Goal: Information Seeking & Learning: Learn about a topic

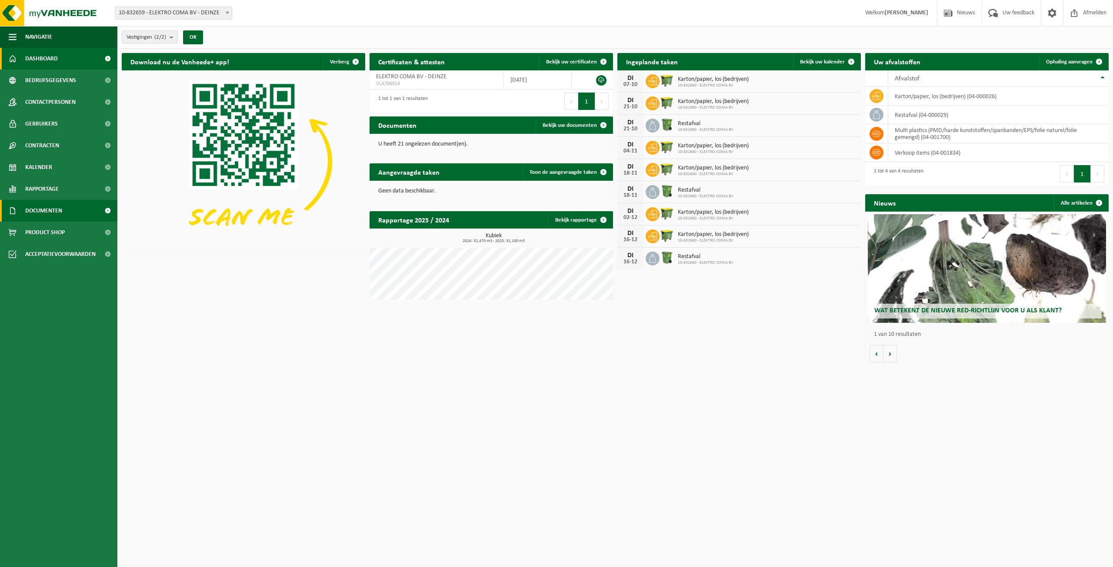
click at [40, 216] on span "Documenten" at bounding box center [43, 211] width 37 height 22
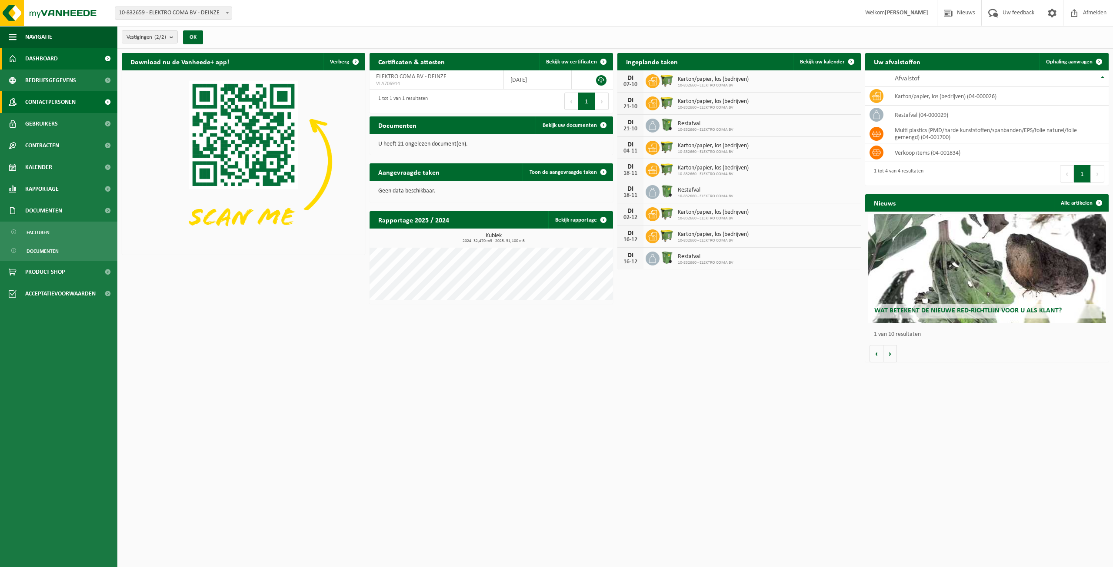
click at [55, 102] on span "Contactpersonen" at bounding box center [50, 102] width 50 height 22
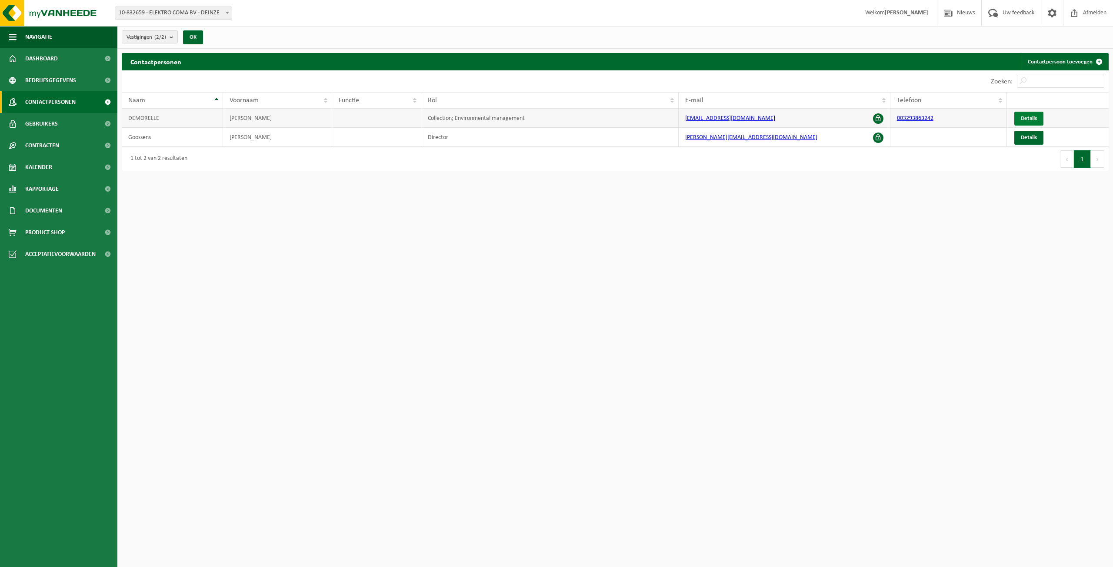
click at [1029, 116] on span "Details" at bounding box center [1028, 119] width 16 height 6
click at [47, 215] on span "Documenten" at bounding box center [43, 211] width 37 height 22
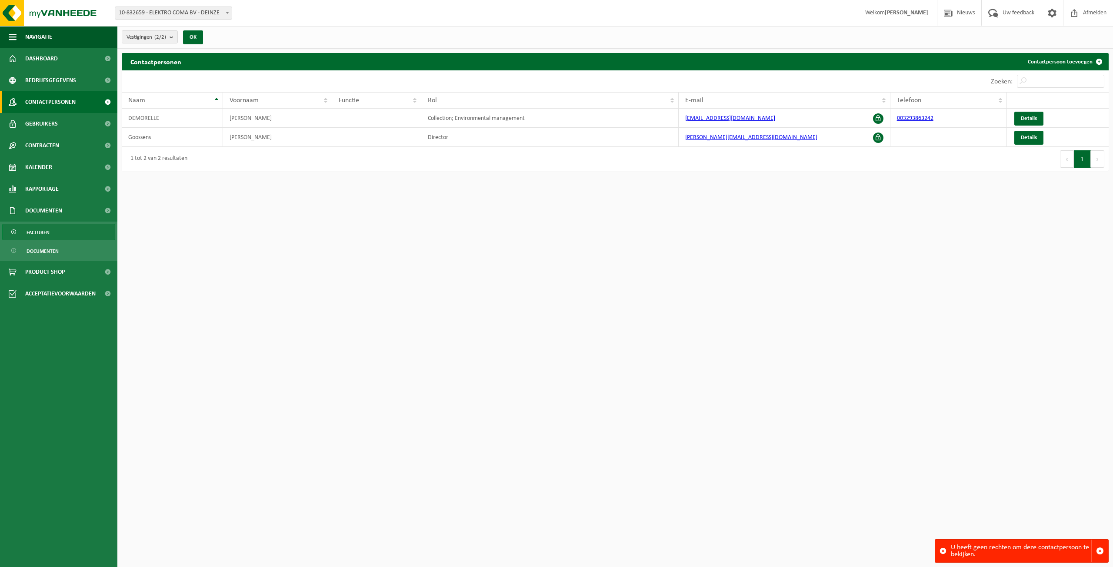
click at [37, 232] on span "Facturen" at bounding box center [38, 232] width 23 height 17
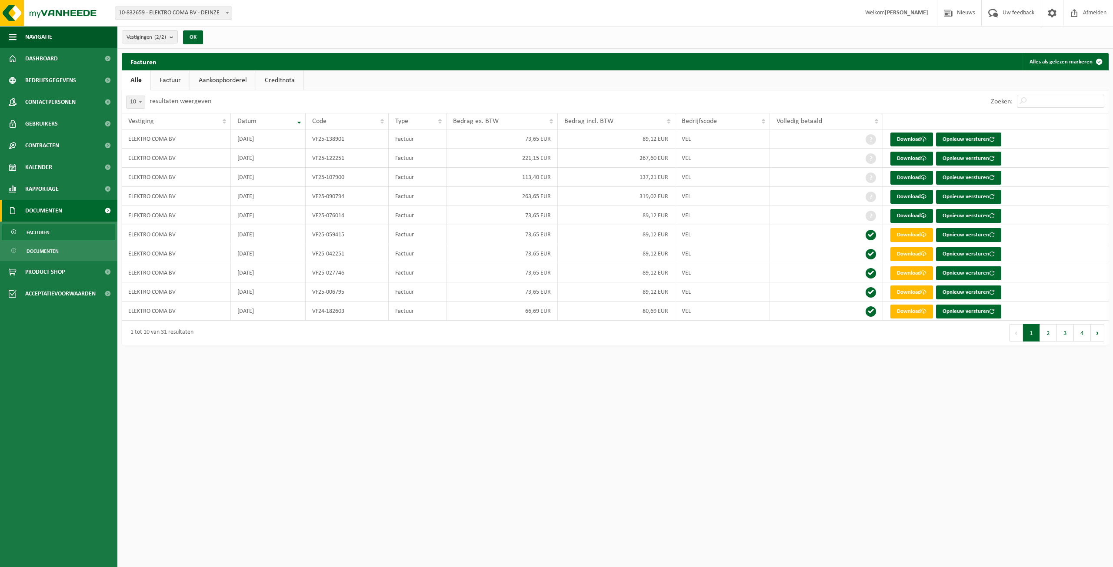
click at [834, 382] on html "Vestiging: 10-832659 - ELEKTRO COMA BV - DEINZE 10-832660 - ELEKTRO COMA BV - D…" at bounding box center [556, 283] width 1113 height 567
click at [176, 81] on link "Factuur" at bounding box center [170, 80] width 39 height 20
click at [216, 78] on link "Aankoopborderel" at bounding box center [224, 80] width 66 height 20
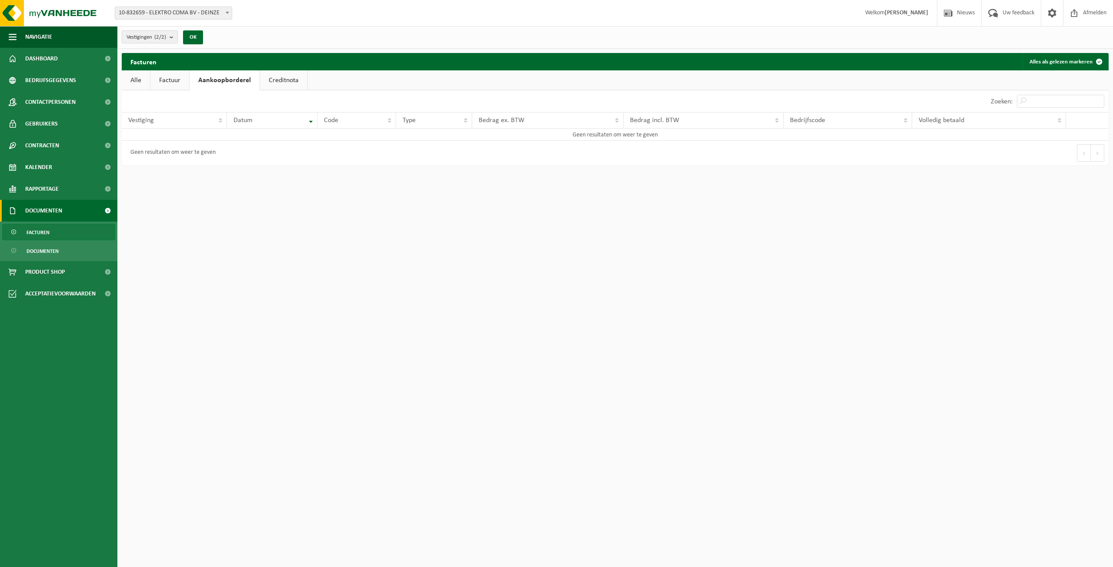
click at [168, 80] on link "Factuur" at bounding box center [169, 80] width 39 height 20
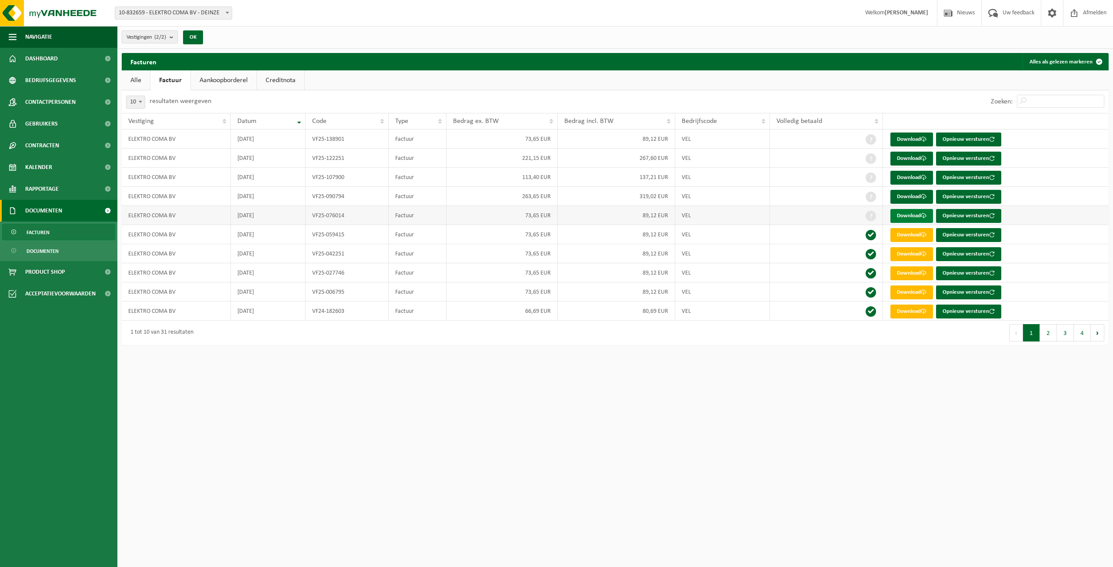
click at [911, 216] on link "Download" at bounding box center [911, 216] width 43 height 14
click at [904, 195] on link "Download" at bounding box center [911, 197] width 43 height 14
click at [913, 176] on link "Download" at bounding box center [911, 178] width 43 height 14
click at [914, 158] on link "Download" at bounding box center [911, 159] width 43 height 14
click at [907, 139] on link "Download" at bounding box center [911, 140] width 43 height 14
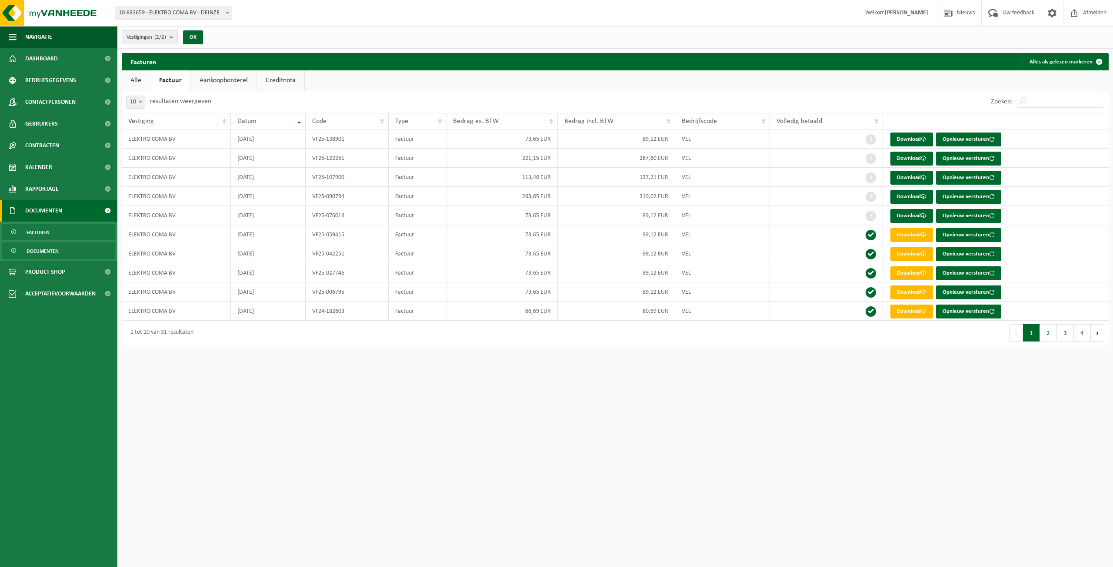
click at [33, 250] on span "Documenten" at bounding box center [43, 251] width 32 height 17
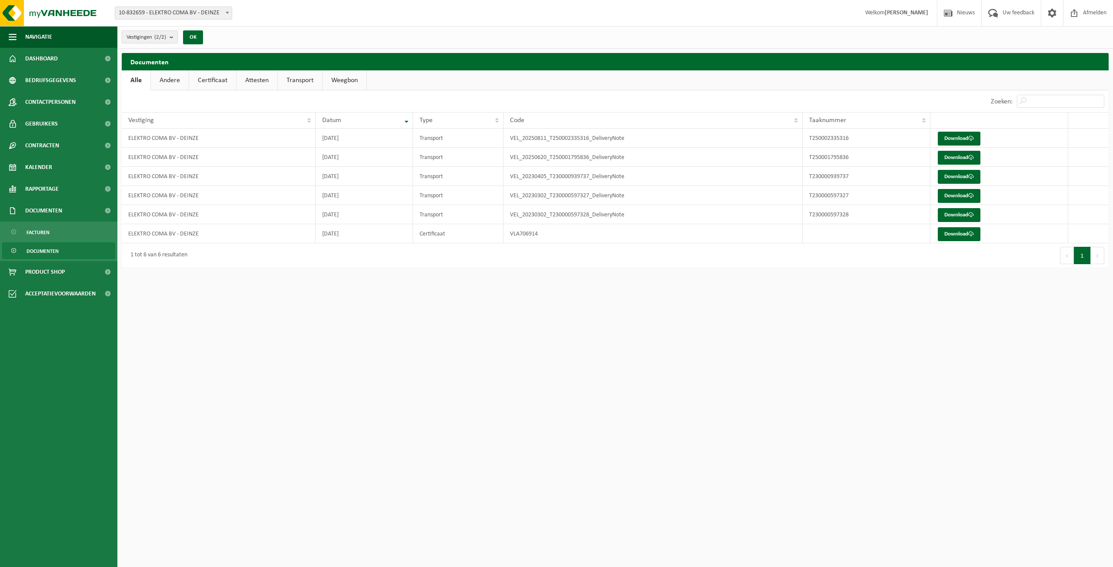
click at [216, 81] on link "Certificaat" at bounding box center [212, 80] width 47 height 20
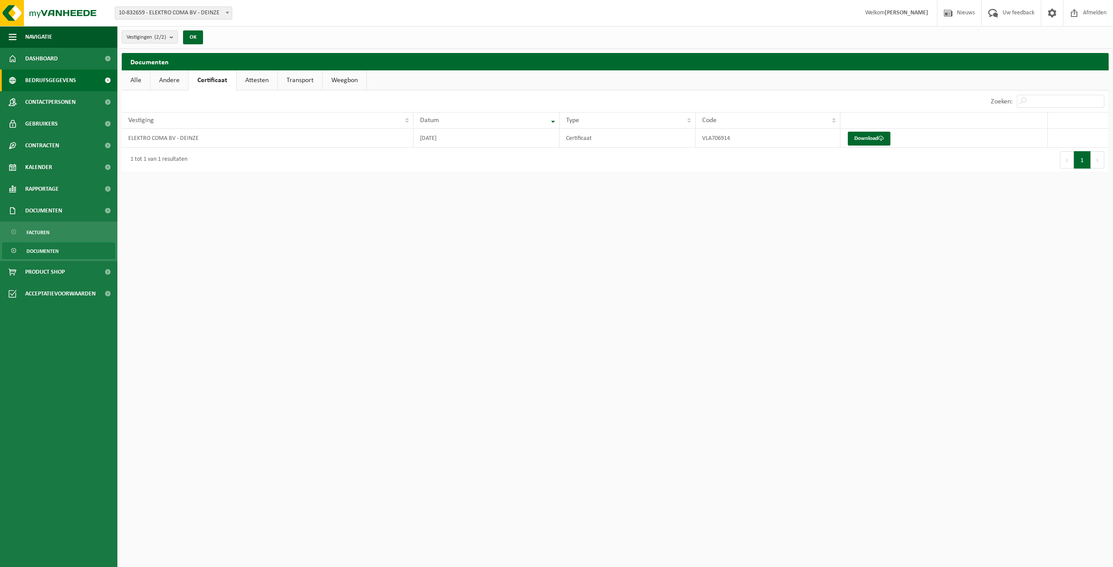
click at [52, 84] on span "Bedrijfsgegevens" at bounding box center [50, 81] width 51 height 22
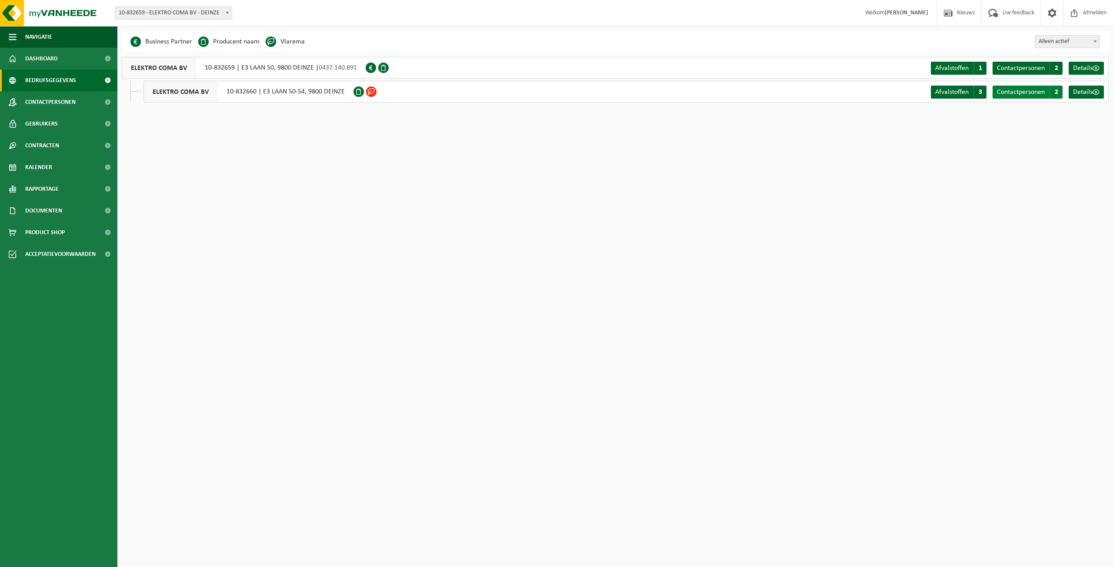
click at [1026, 91] on span "Contactpersonen" at bounding box center [1020, 92] width 48 height 7
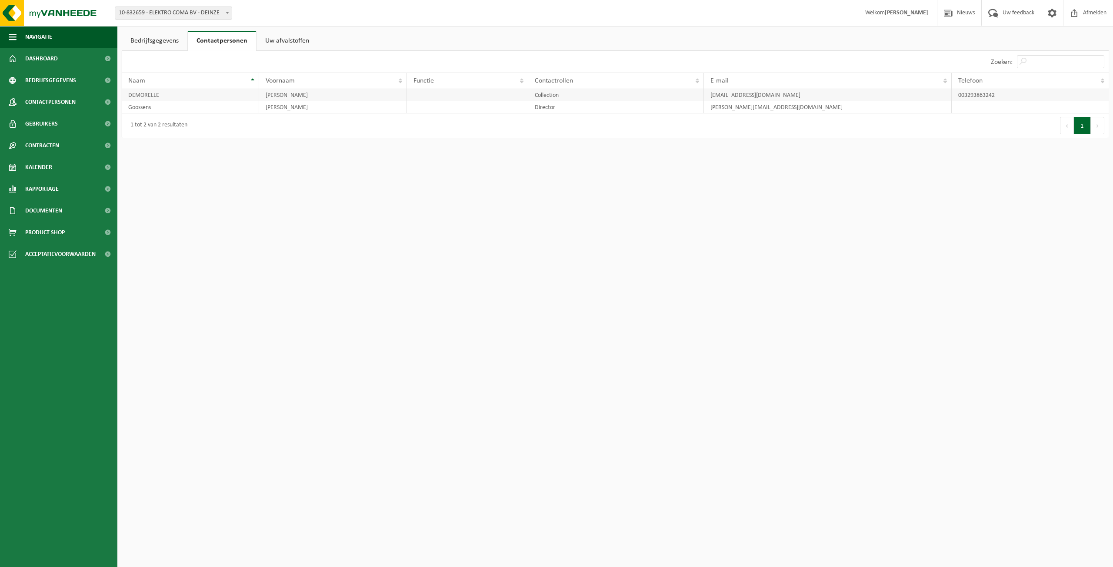
click at [750, 95] on td "office@elektro-coma.be" at bounding box center [828, 95] width 248 height 12
click at [154, 36] on link "Bedrijfsgegevens" at bounding box center [155, 41] width 66 height 20
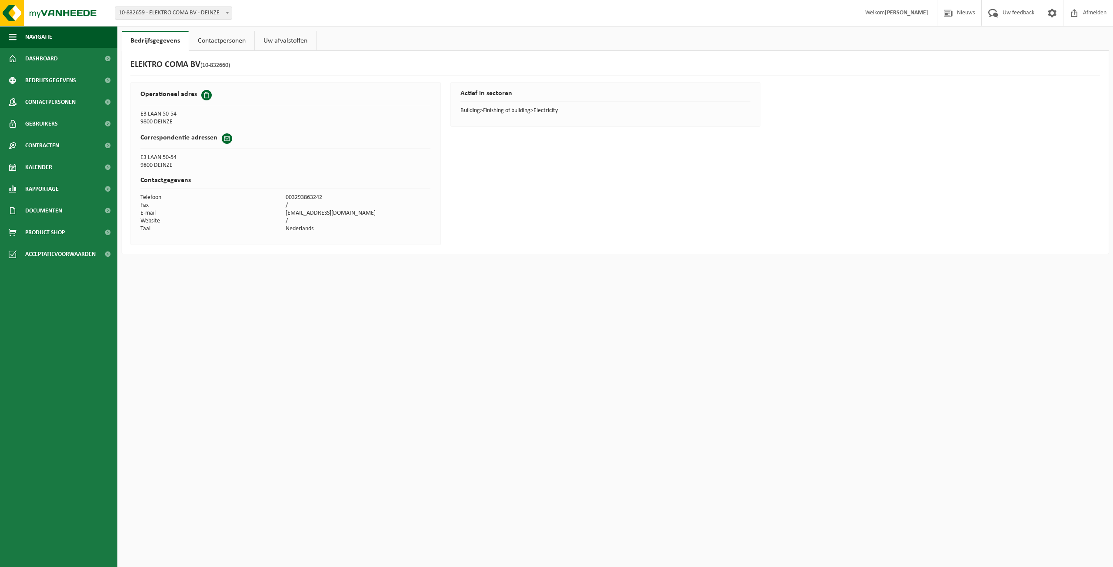
click at [226, 139] on span at bounding box center [227, 138] width 10 height 10
click at [188, 139] on h2 "Correspondentie adressen" at bounding box center [178, 137] width 77 height 9
click at [205, 93] on span at bounding box center [206, 95] width 10 height 10
drag, startPoint x: 316, startPoint y: 207, endPoint x: 312, endPoint y: 210, distance: 4.9
click at [316, 207] on td "/" at bounding box center [358, 206] width 145 height 8
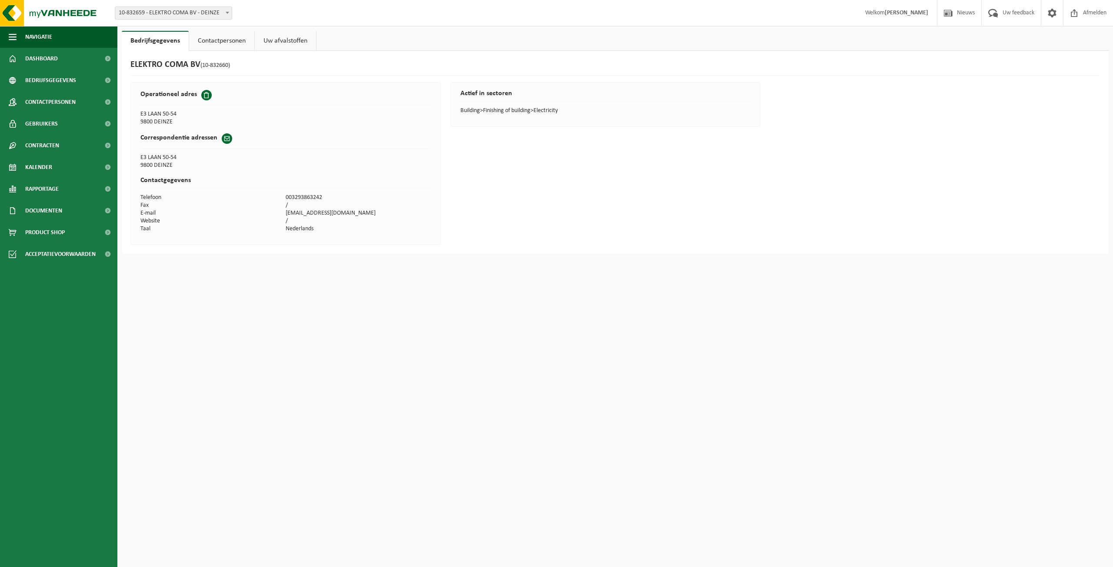
click at [310, 212] on td "[EMAIL_ADDRESS][DOMAIN_NAME]" at bounding box center [358, 213] width 145 height 8
click at [45, 142] on span "Contracten" at bounding box center [42, 146] width 34 height 22
click at [46, 165] on span "Actieve contracten" at bounding box center [51, 167] width 49 height 17
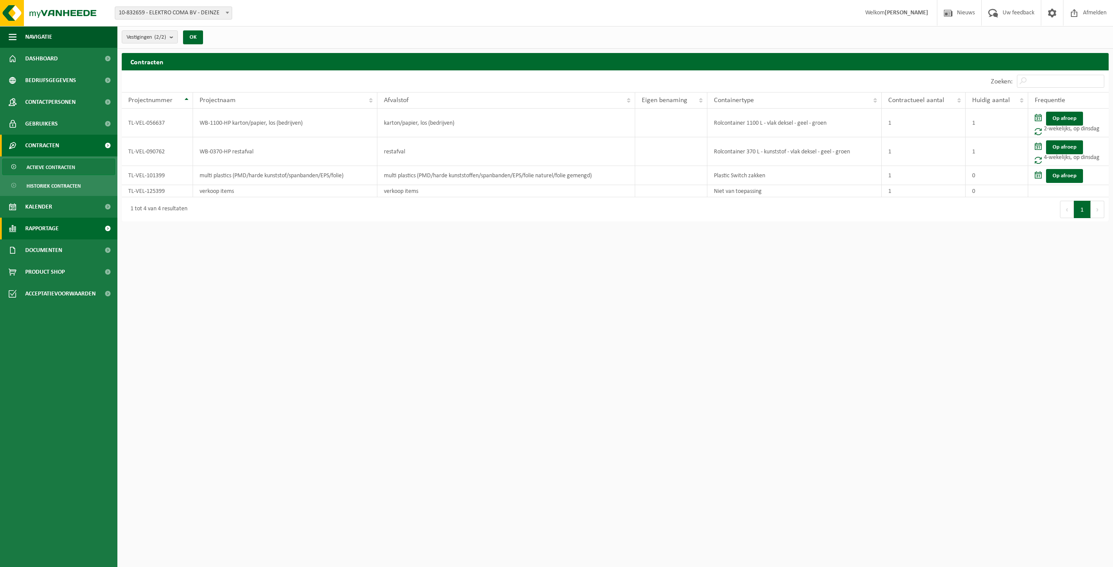
click at [37, 230] on span "Rapportage" at bounding box center [41, 229] width 33 height 22
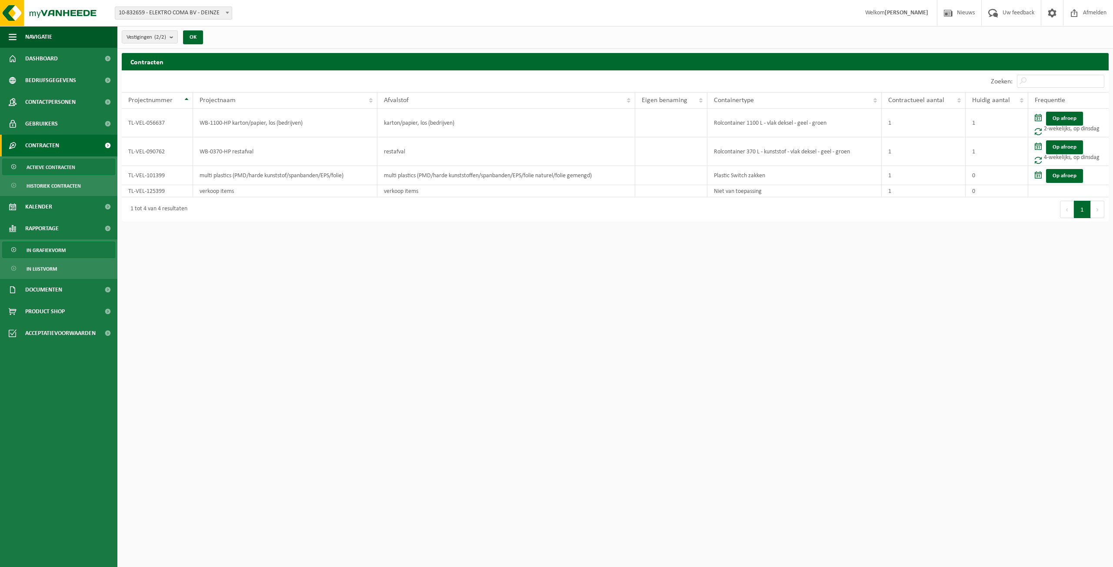
click at [41, 252] on span "In grafiekvorm" at bounding box center [46, 250] width 39 height 17
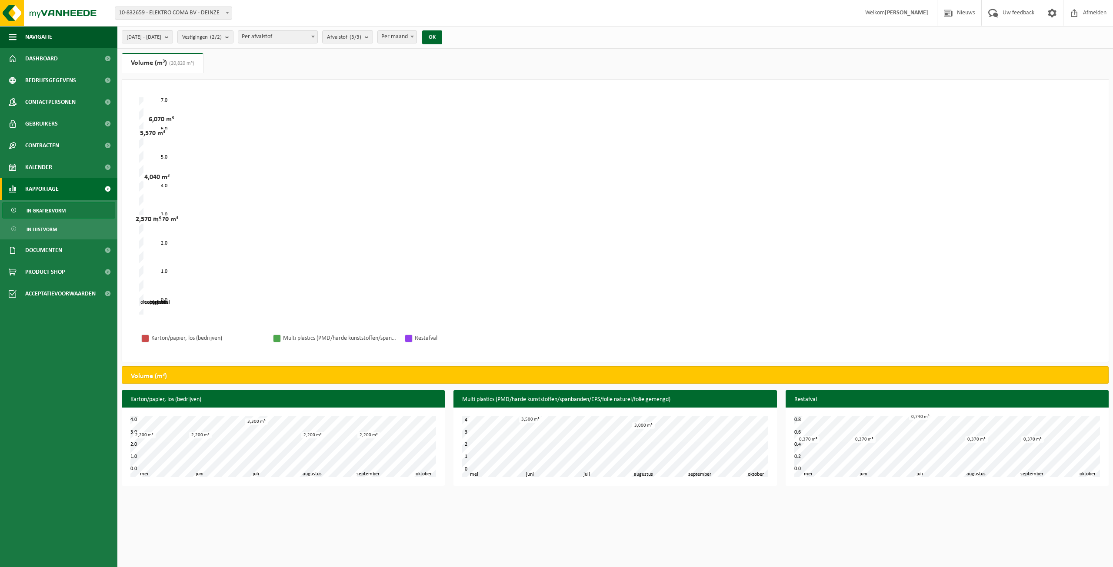
click at [415, 37] on span "Per maand" at bounding box center [397, 37] width 39 height 12
select select "3"
click at [442, 40] on button "OK" at bounding box center [432, 37] width 20 height 14
click at [161, 36] on span "2025-05-01 - 2025-10-07" at bounding box center [143, 37] width 35 height 13
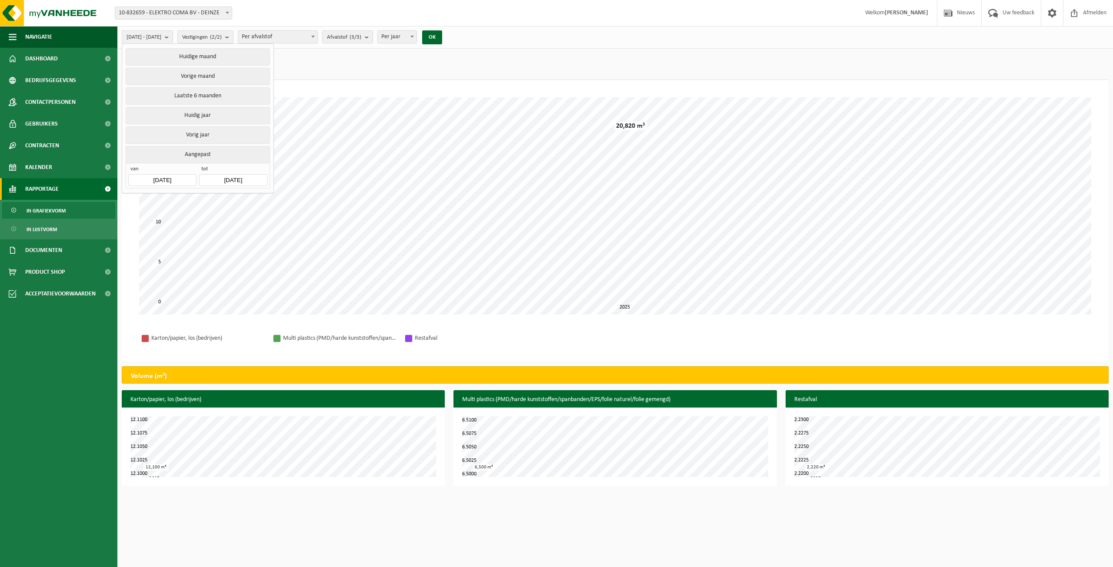
click at [179, 178] on input "2025-05-01" at bounding box center [162, 180] width 68 height 12
click at [136, 199] on icon at bounding box center [137, 198] width 2 height 4
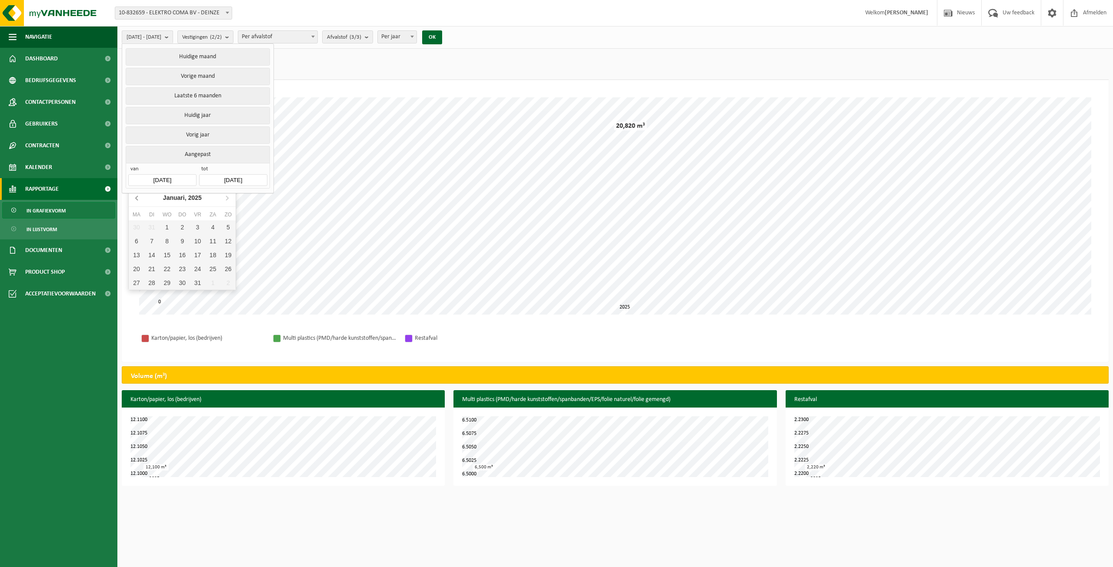
click at [136, 199] on icon at bounding box center [137, 198] width 2 height 4
click at [185, 197] on div "Oktober, 2024" at bounding box center [182, 198] width 47 height 14
click at [155, 176] on input "2025-05-01" at bounding box center [162, 180] width 68 height 12
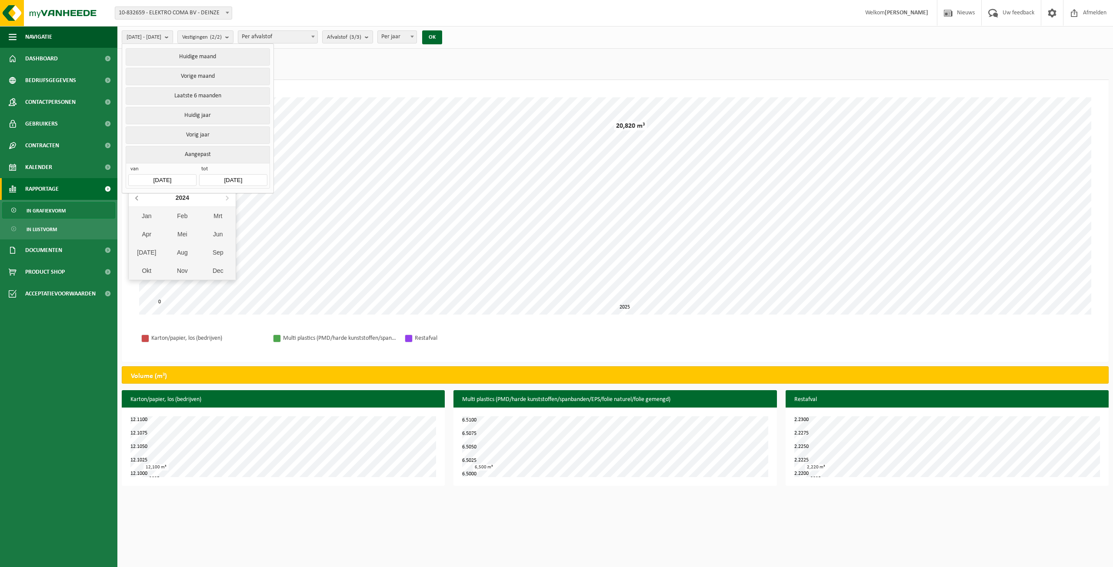
click at [139, 199] on icon at bounding box center [137, 198] width 14 height 14
click at [146, 216] on div "Jan" at bounding box center [147, 216] width 36 height 18
click at [410, 86] on div "Even geduld. Door de grote hoeveelheid gegevens duurt het laden even. 0 5 25 10…" at bounding box center [615, 221] width 986 height 282
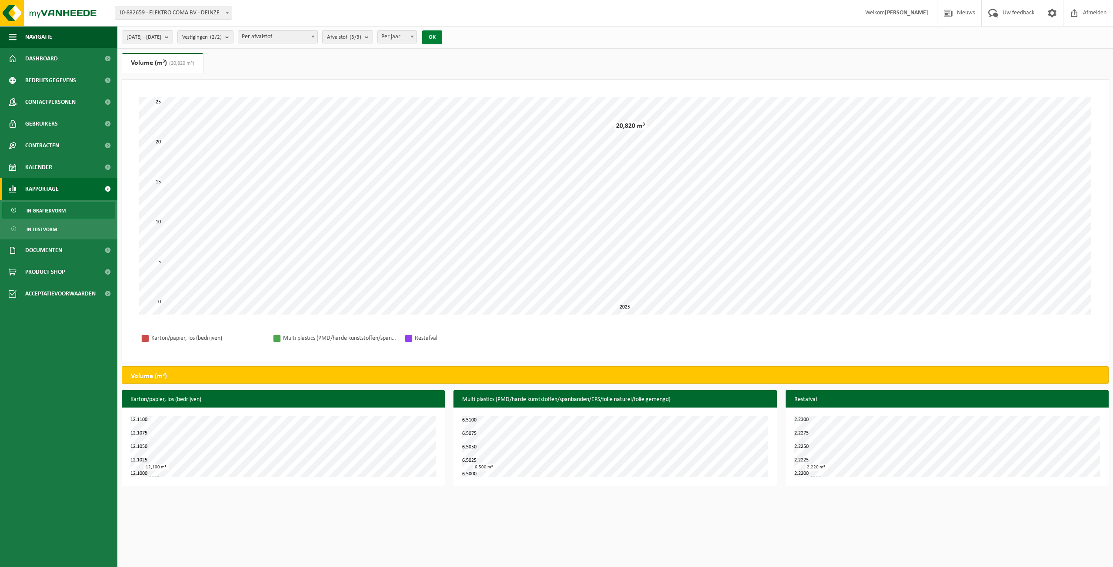
click at [442, 34] on button "OK" at bounding box center [432, 37] width 20 height 14
click at [442, 35] on button "OK" at bounding box center [432, 37] width 20 height 14
click at [30, 251] on span "Documenten" at bounding box center [43, 250] width 37 height 22
click at [36, 274] on span "Facturen" at bounding box center [38, 272] width 23 height 17
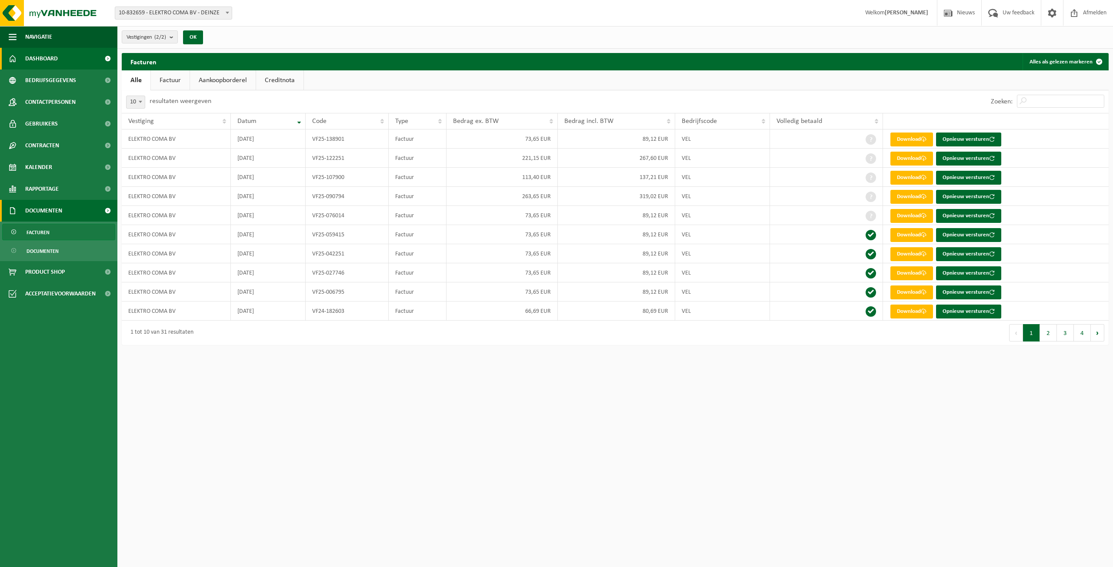
click at [46, 62] on span "Dashboard" at bounding box center [41, 59] width 33 height 22
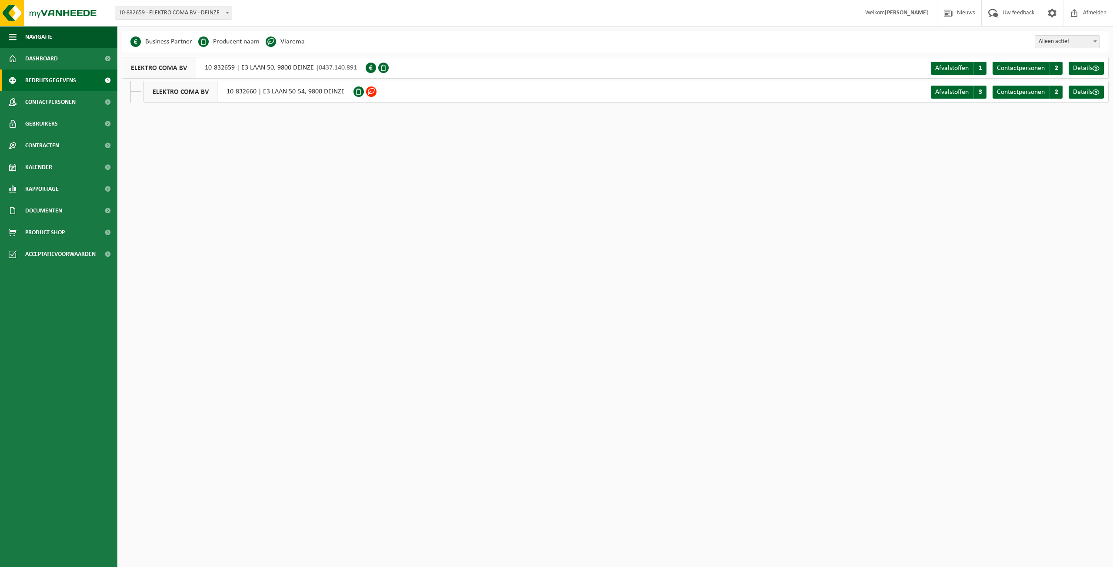
click at [908, 10] on strong "[PERSON_NAME]" at bounding box center [905, 13] width 43 height 7
click at [1078, 38] on span "Alleen actief" at bounding box center [1067, 42] width 64 height 12
click at [1078, 39] on span "Alleen actief" at bounding box center [1067, 42] width 64 height 12
click at [1086, 87] on link "Details" at bounding box center [1085, 92] width 35 height 13
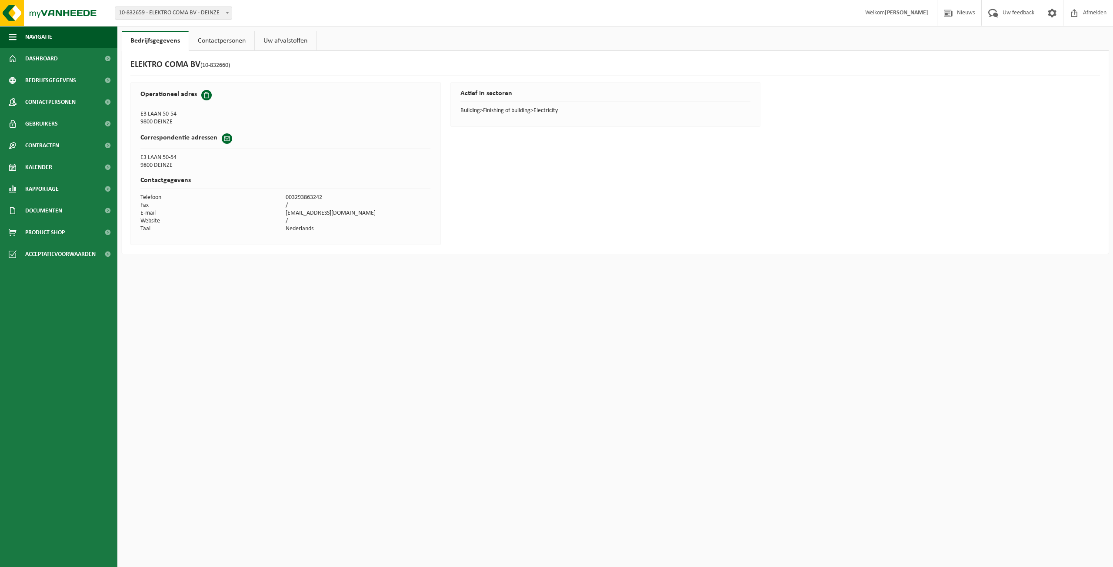
click at [213, 43] on link "Contactpersonen" at bounding box center [221, 41] width 65 height 20
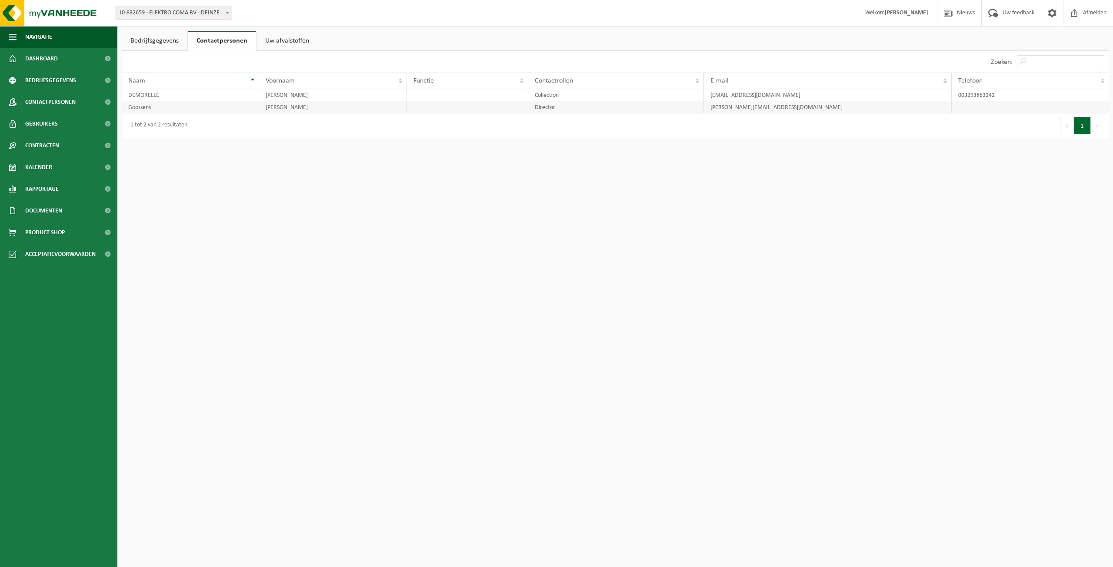
click at [731, 106] on td "[PERSON_NAME][EMAIL_ADDRESS][DOMAIN_NAME]" at bounding box center [828, 107] width 248 height 12
click at [723, 95] on td "office@elektro-coma.be" at bounding box center [828, 95] width 248 height 12
click at [1052, 7] on span at bounding box center [1051, 13] width 13 height 26
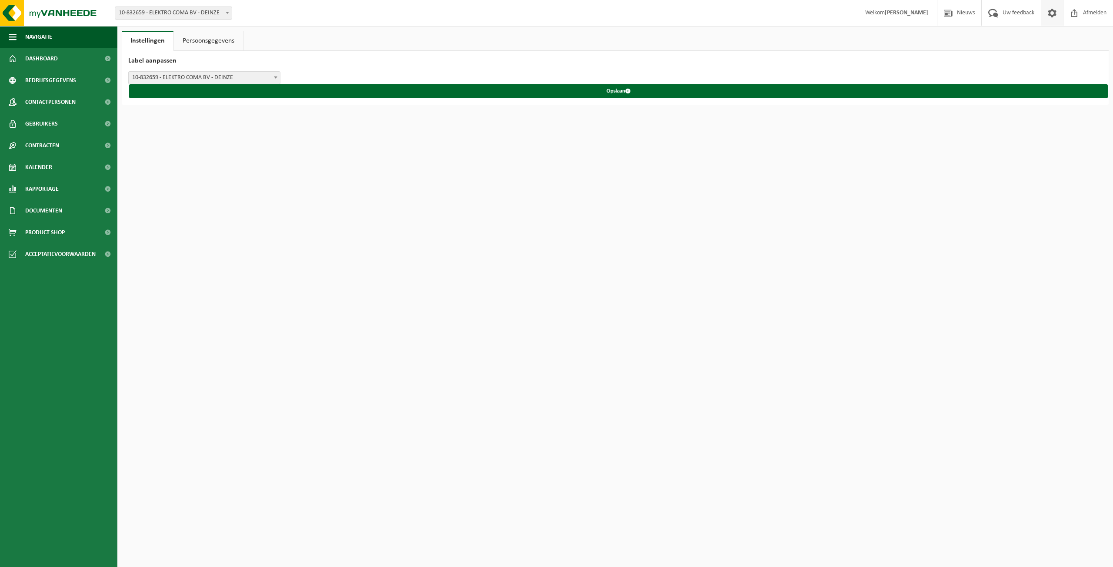
click at [209, 45] on link "Persoonsgegevens" at bounding box center [208, 41] width 69 height 20
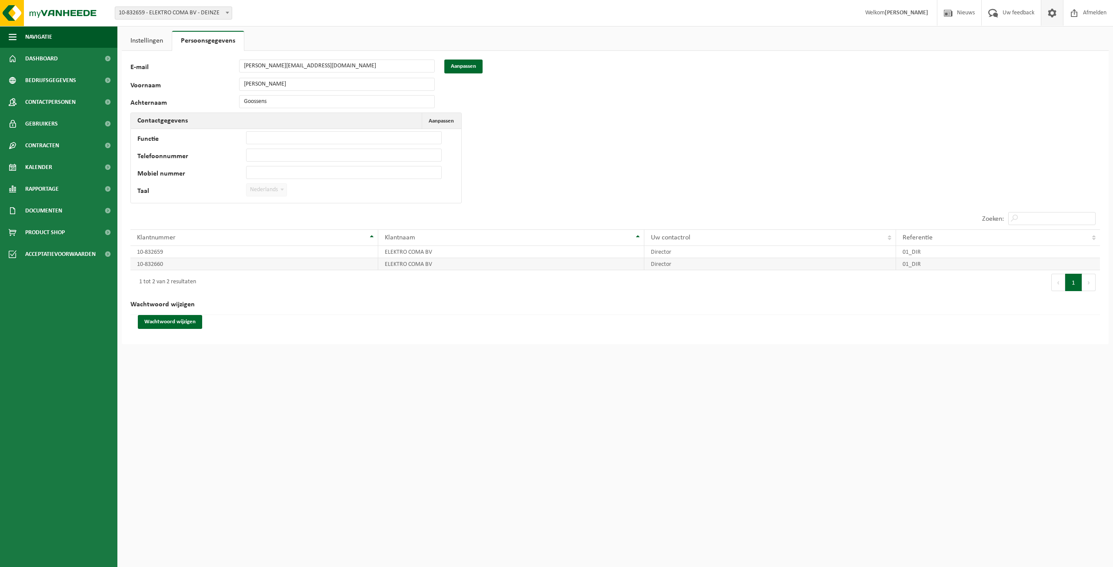
click at [416, 262] on td "ELEKTRO COMA BV" at bounding box center [511, 264] width 266 height 12
click at [287, 145] on td "Functie Telefoonnummer Mobiel nummer Taal Nederlands '; Français '; English '; …" at bounding box center [296, 166] width 330 height 74
click at [127, 42] on link "Instellingen" at bounding box center [147, 41] width 50 height 20
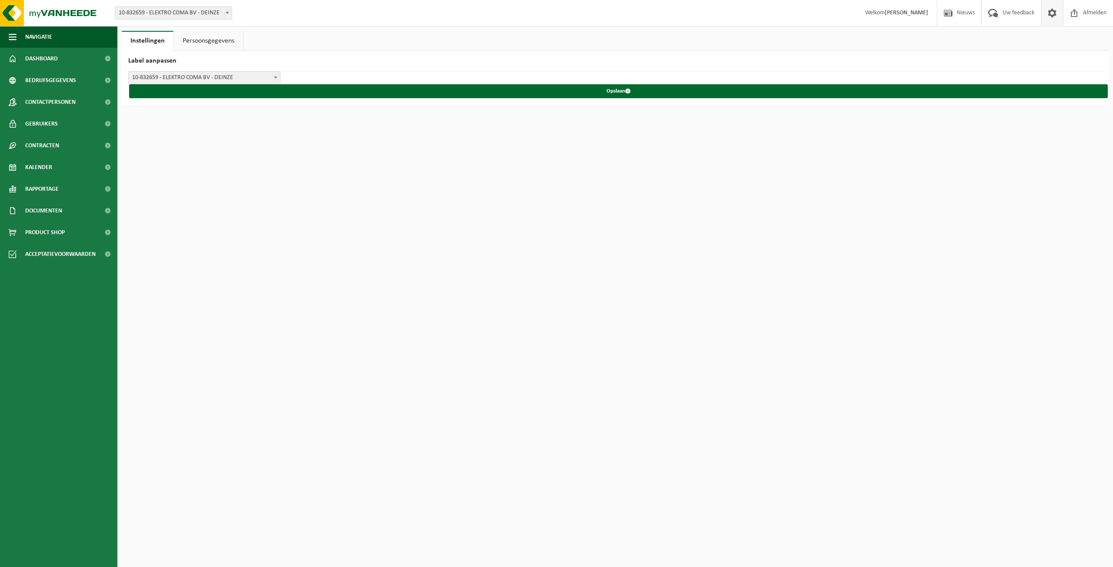
click at [165, 76] on span "10-832659 - ELEKTRO COMA BV - DEINZE" at bounding box center [204, 78] width 151 height 12
click at [182, 76] on span "10-832659 - ELEKTRO COMA BV - 9800 DEINZE, E3 LAAN 50" at bounding box center [204, 78] width 151 height 12
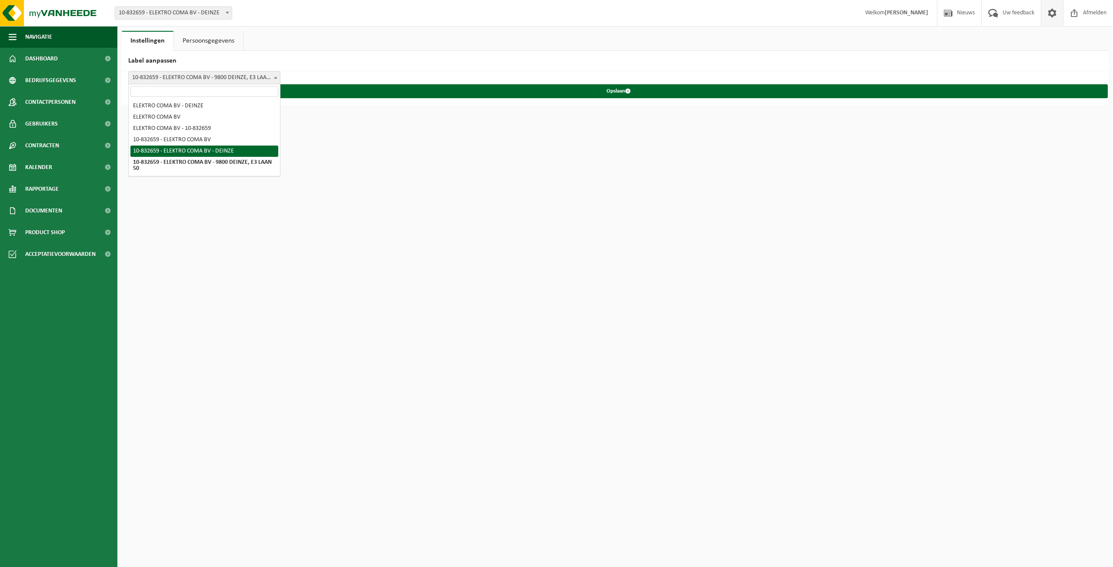
select select "4"
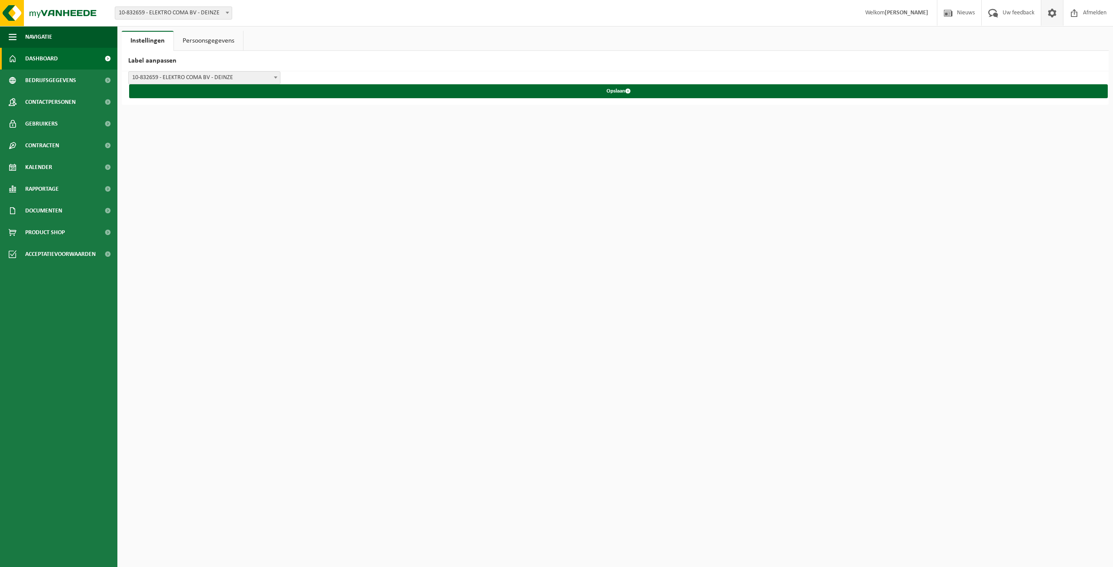
click at [53, 63] on span "Dashboard" at bounding box center [41, 59] width 33 height 22
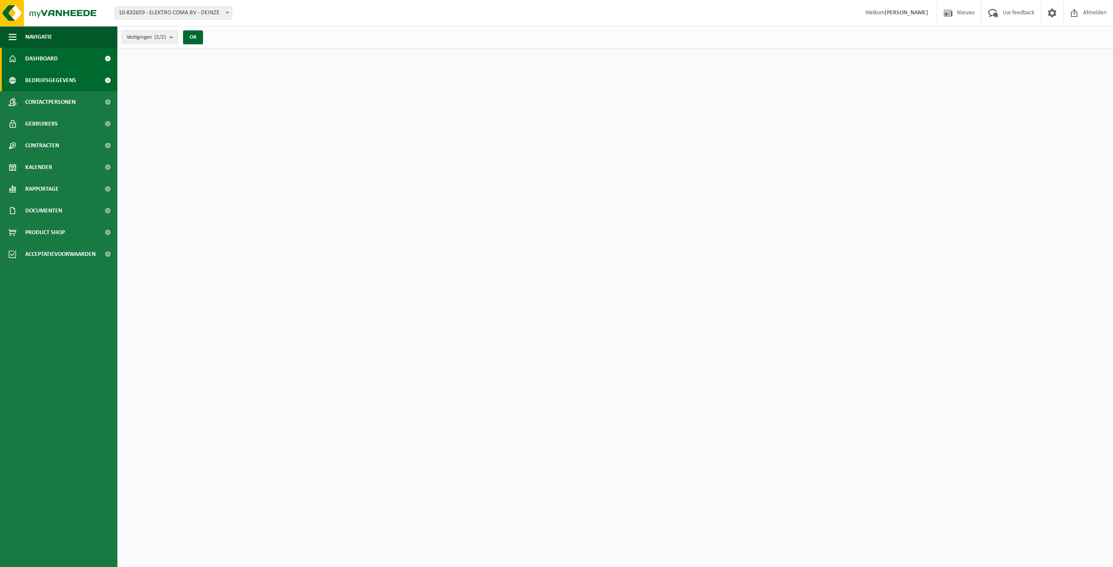
click at [55, 80] on span "Bedrijfsgegevens" at bounding box center [50, 81] width 51 height 22
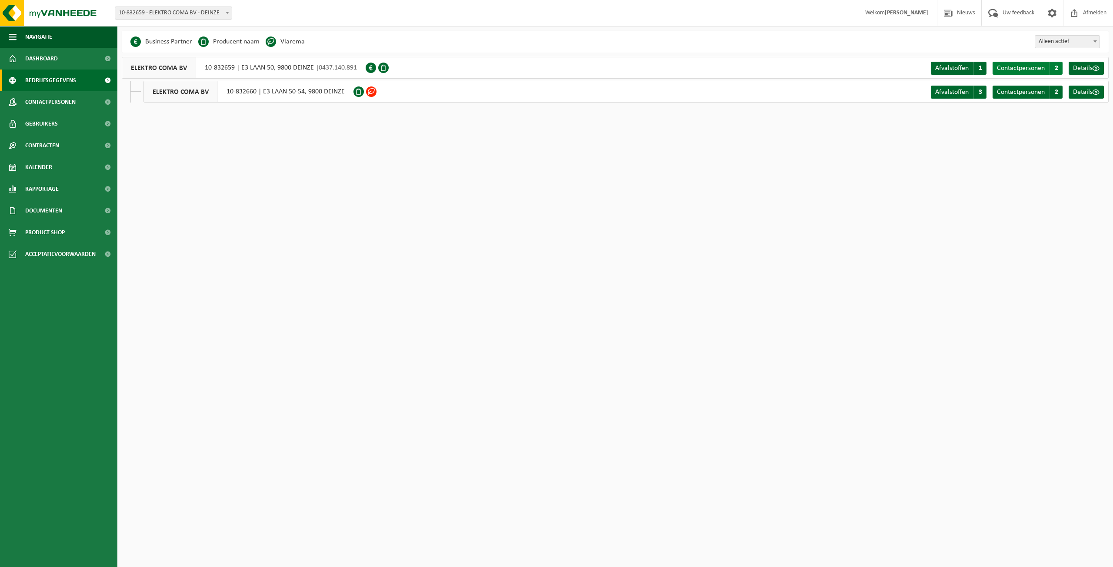
click at [1017, 67] on span "Contactpersonen" at bounding box center [1020, 68] width 48 height 7
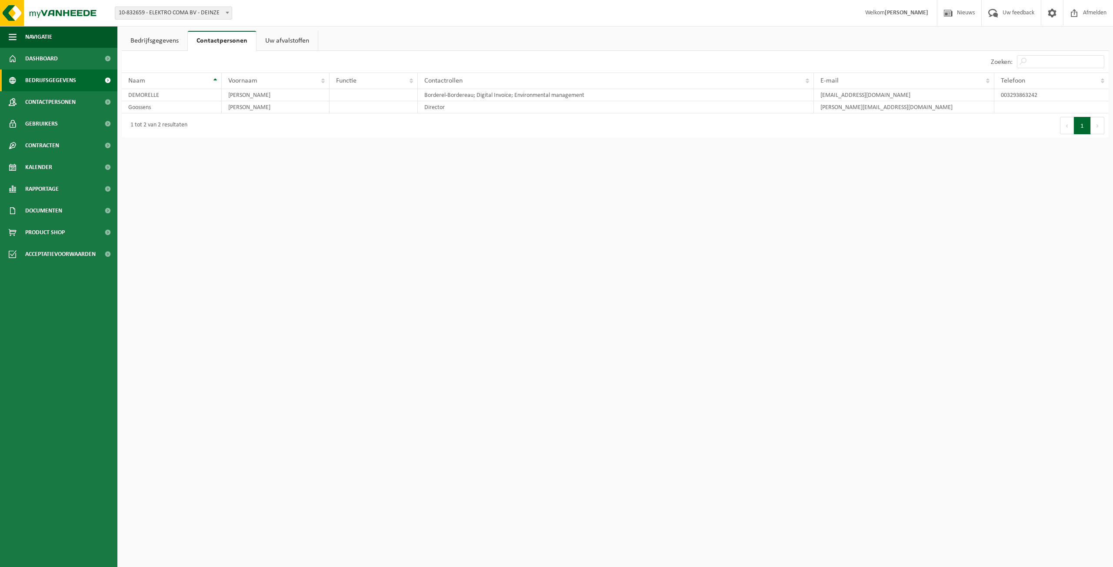
click at [39, 79] on span "Bedrijfsgegevens" at bounding box center [50, 81] width 51 height 22
